Goal: Task Accomplishment & Management: Manage account settings

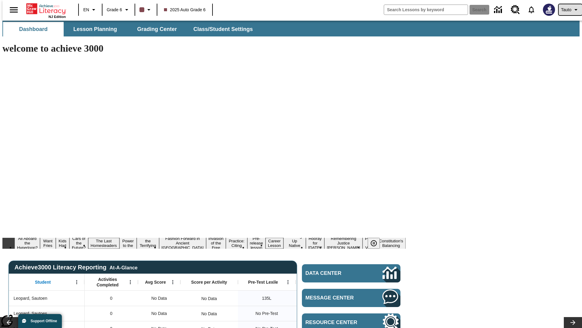
click at [568, 10] on span "Tauto" at bounding box center [567, 10] width 10 height 6
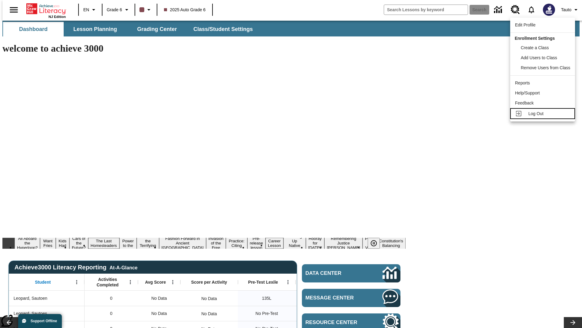
click at [544, 113] on span "Log Out" at bounding box center [536, 113] width 15 height 5
